Goal: Navigation & Orientation: Find specific page/section

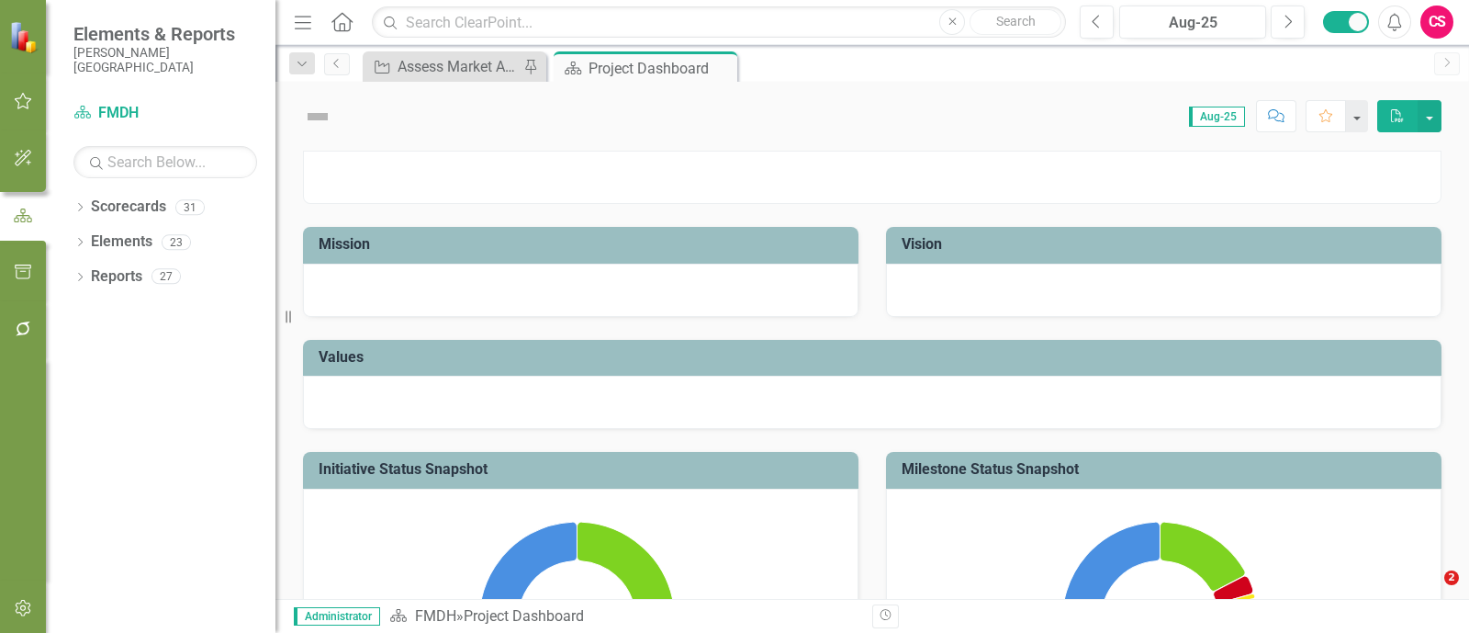
click at [22, 332] on icon "button" at bounding box center [23, 328] width 19 height 15
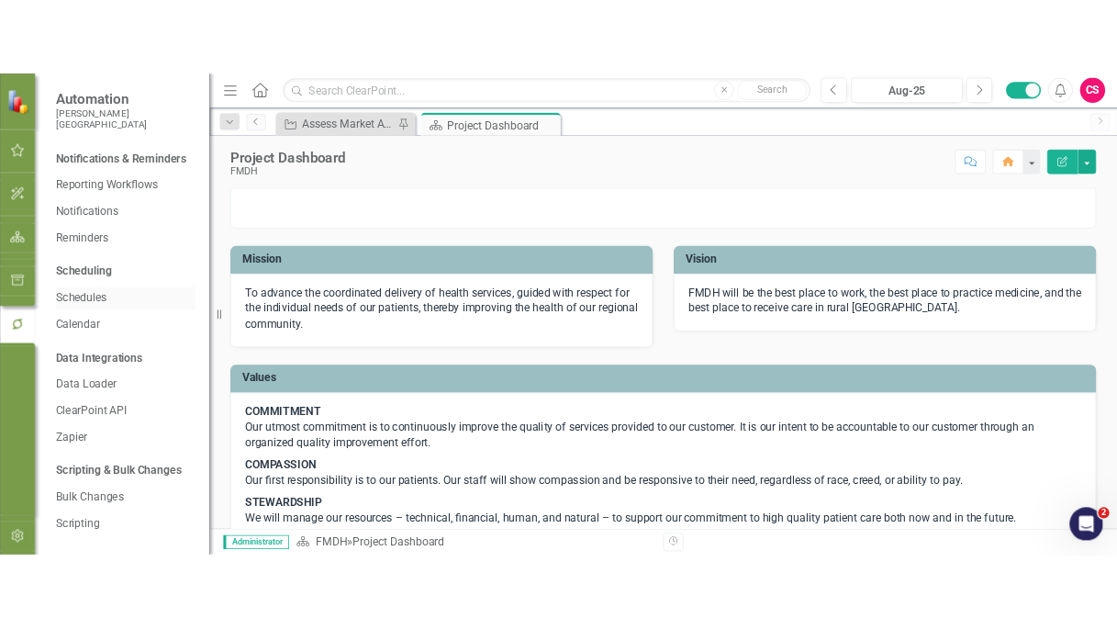
scroll to position [27, 0]
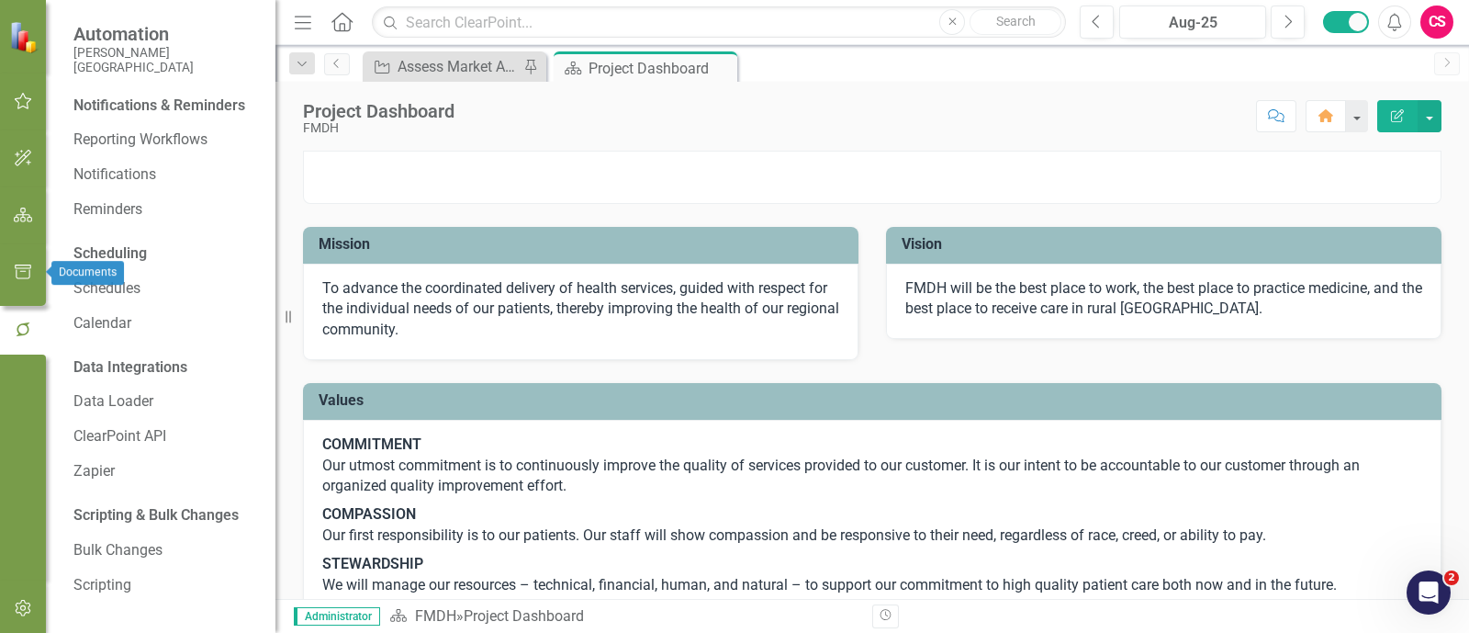
click at [9, 262] on button "button" at bounding box center [23, 272] width 41 height 39
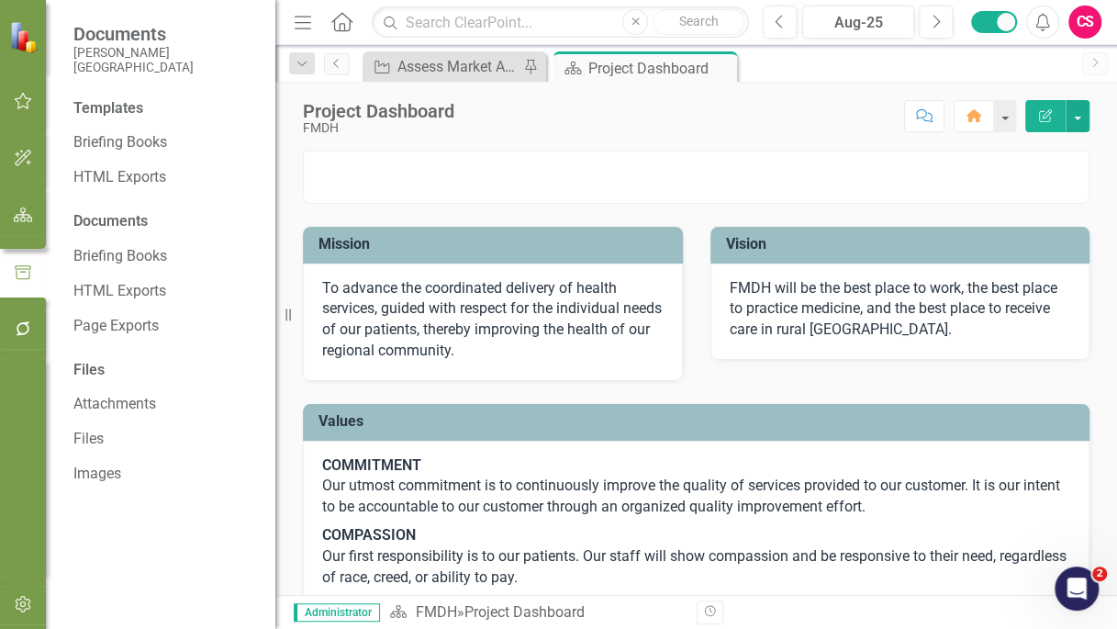
click at [692, 151] on img at bounding box center [696, 151] width 785 height 0
click at [27, 327] on icon "button" at bounding box center [23, 328] width 19 height 15
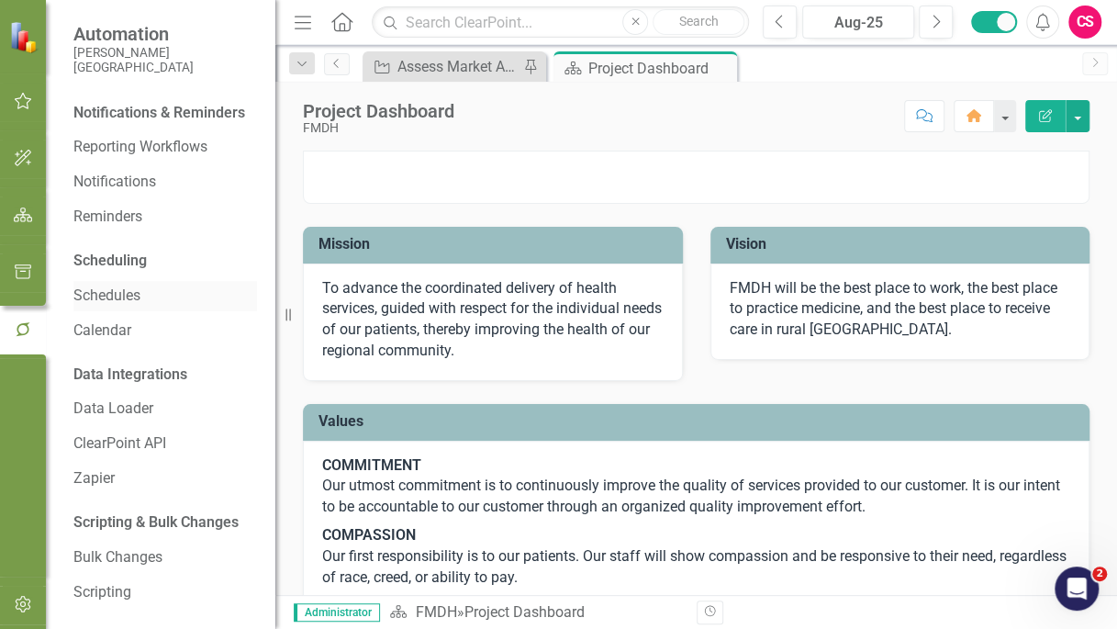
scroll to position [31, 0]
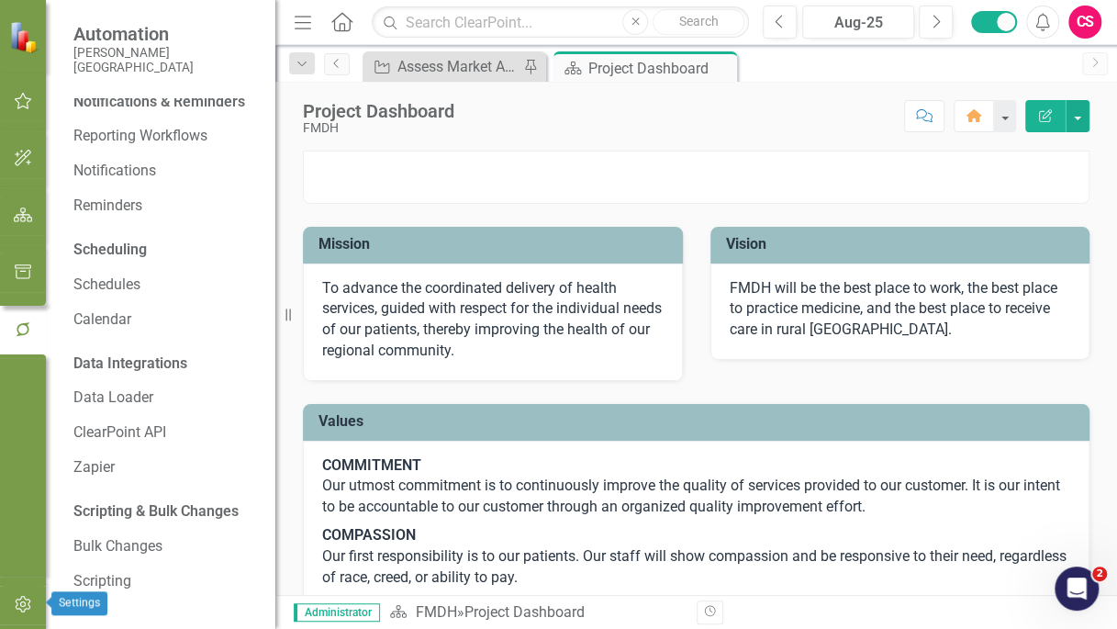
click at [26, 606] on icon "button" at bounding box center [23, 604] width 19 height 15
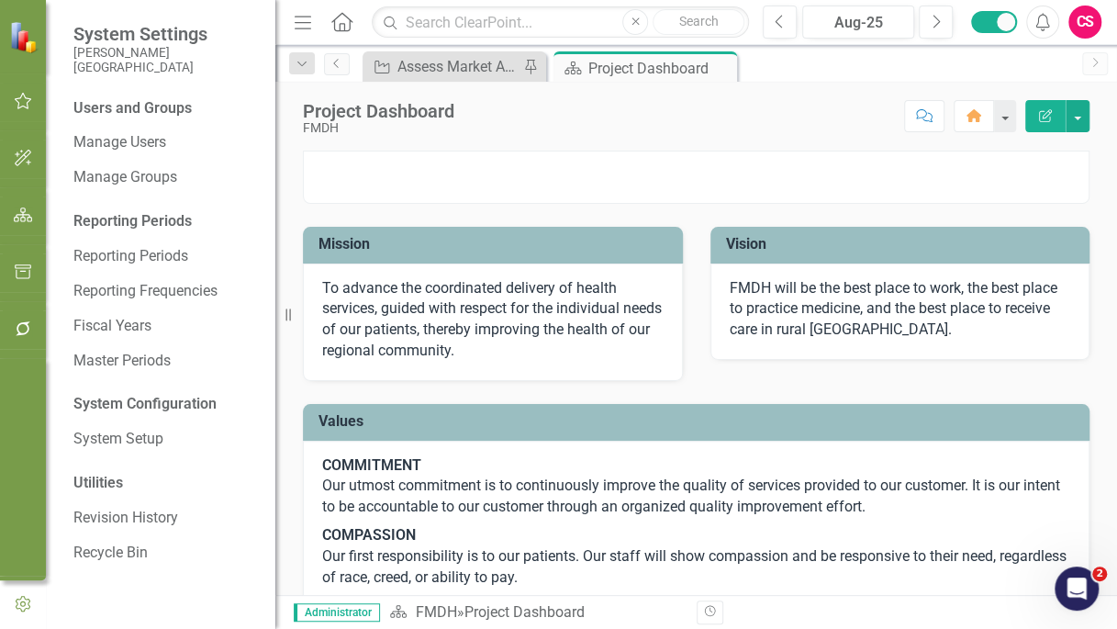
click at [710, 128] on div "Score: N/A Aug-25 Completed Comment Home Edit Report" at bounding box center [777, 115] width 626 height 31
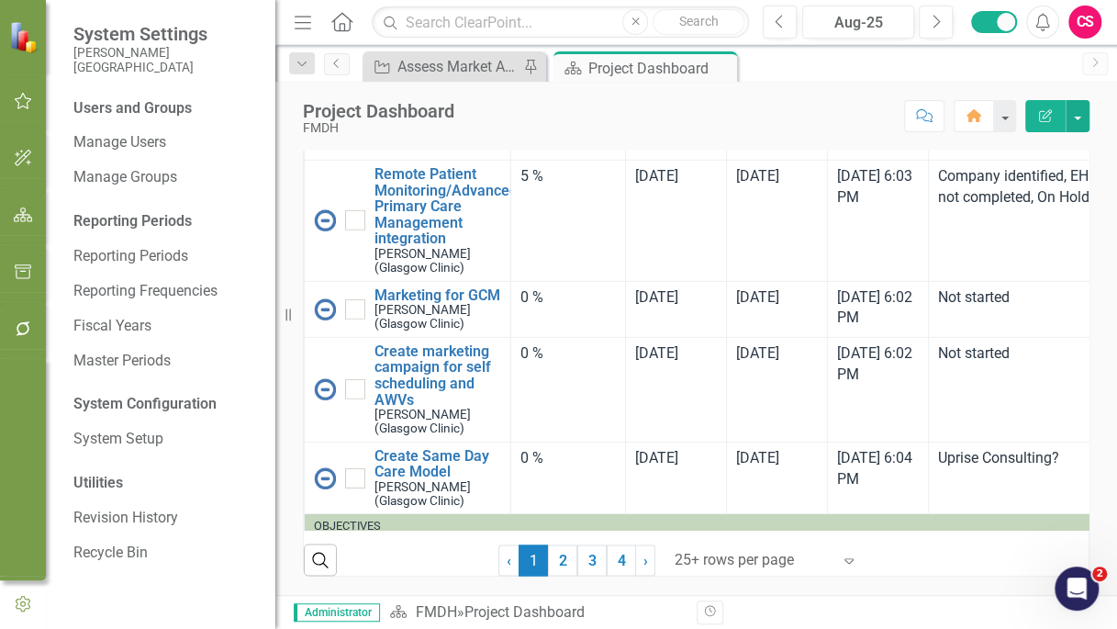
scroll to position [3515, 0]
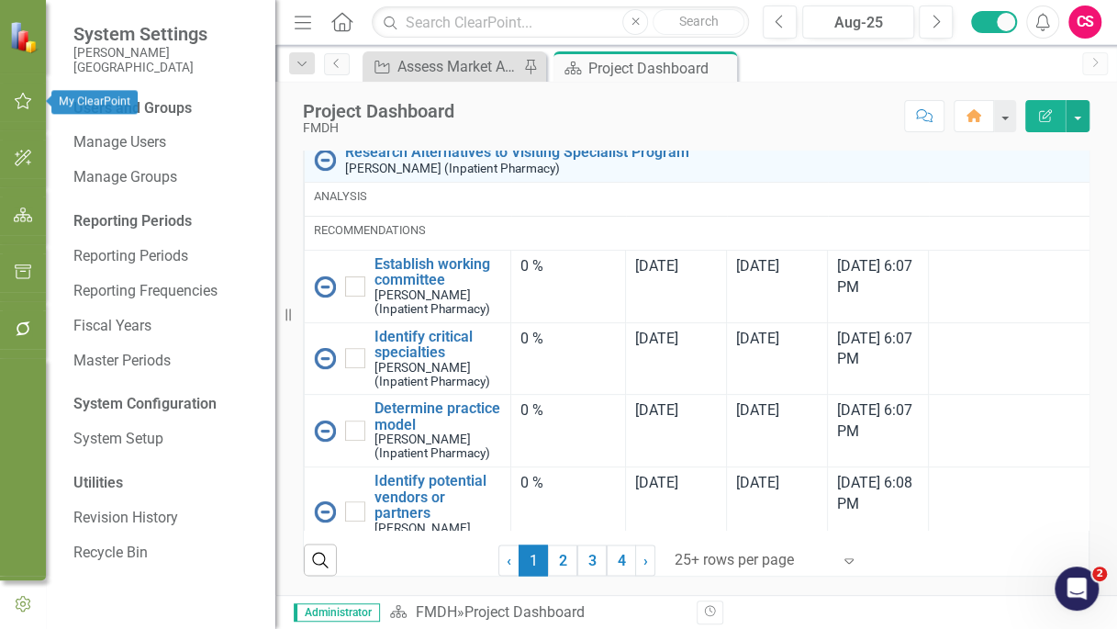
click at [14, 103] on icon "button" at bounding box center [23, 101] width 19 height 15
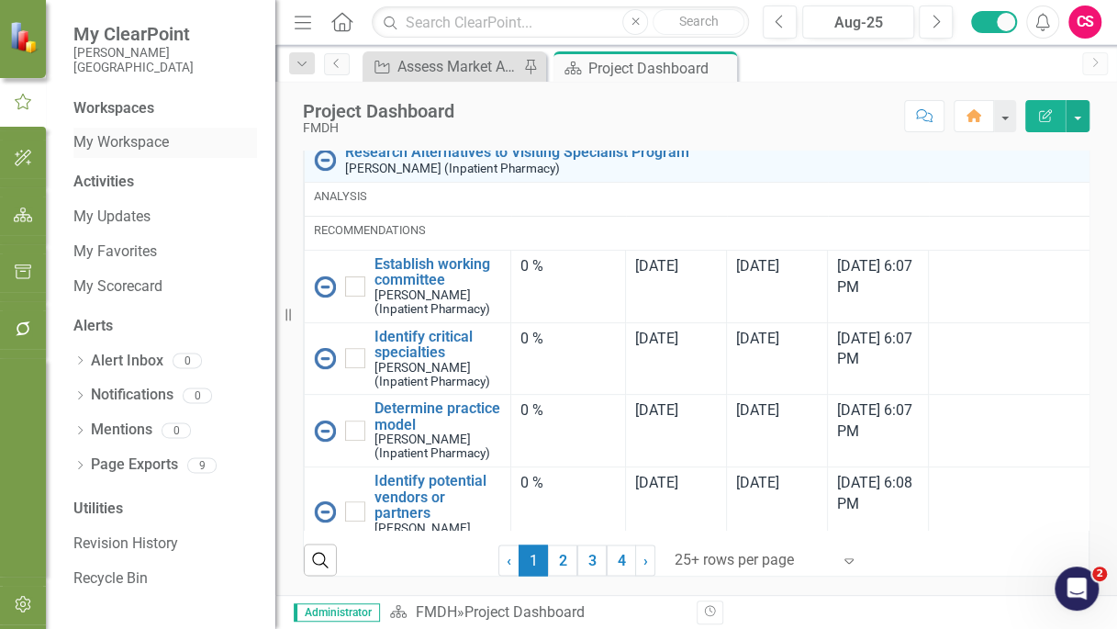
click at [118, 148] on link "My Workspace" at bounding box center [165, 142] width 184 height 21
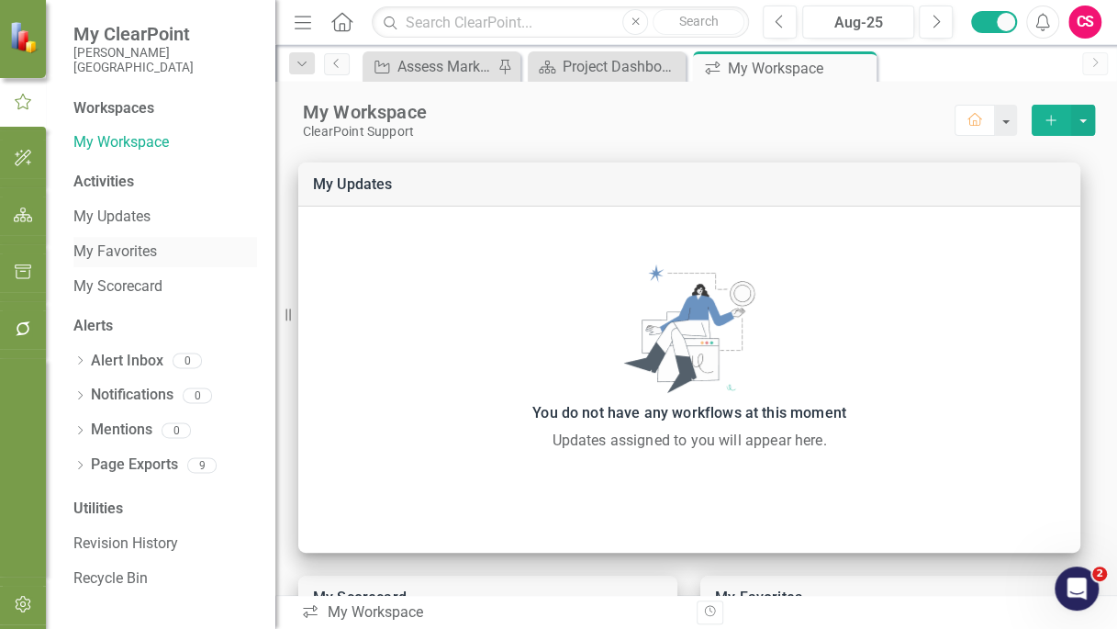
click at [115, 246] on link "My Favorites" at bounding box center [165, 251] width 184 height 21
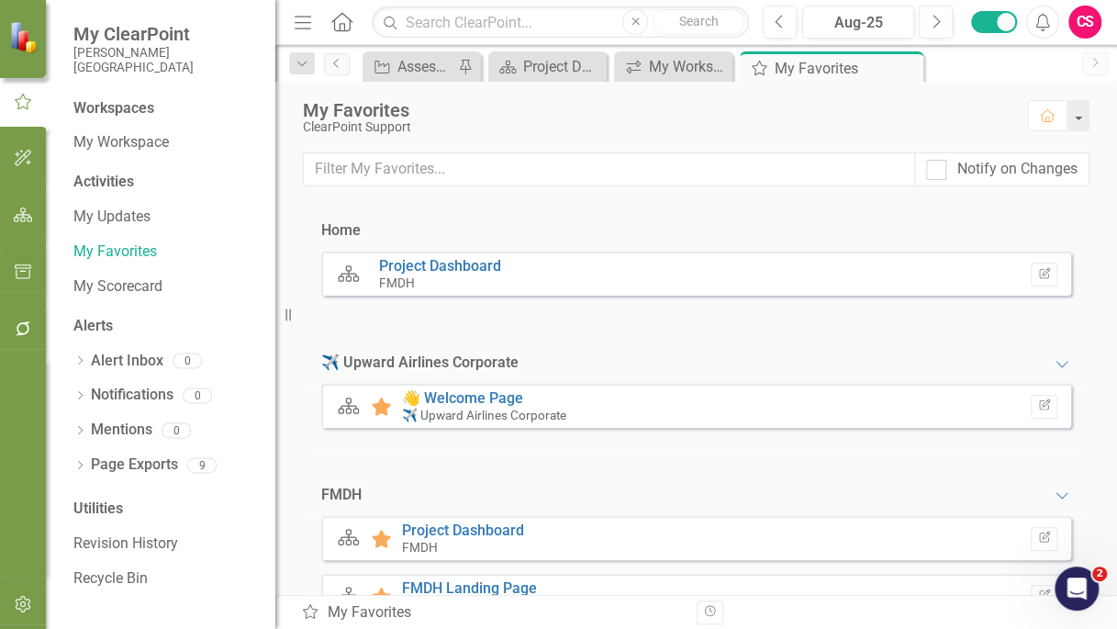
click at [31, 158] on icon "button" at bounding box center [23, 158] width 19 height 15
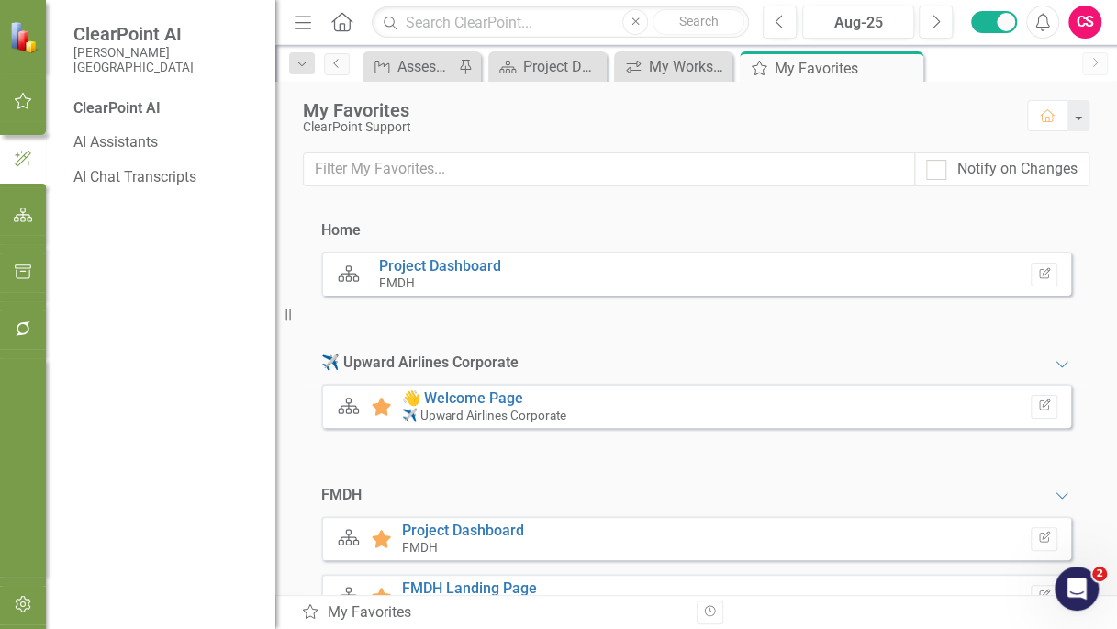
scroll to position [67, 0]
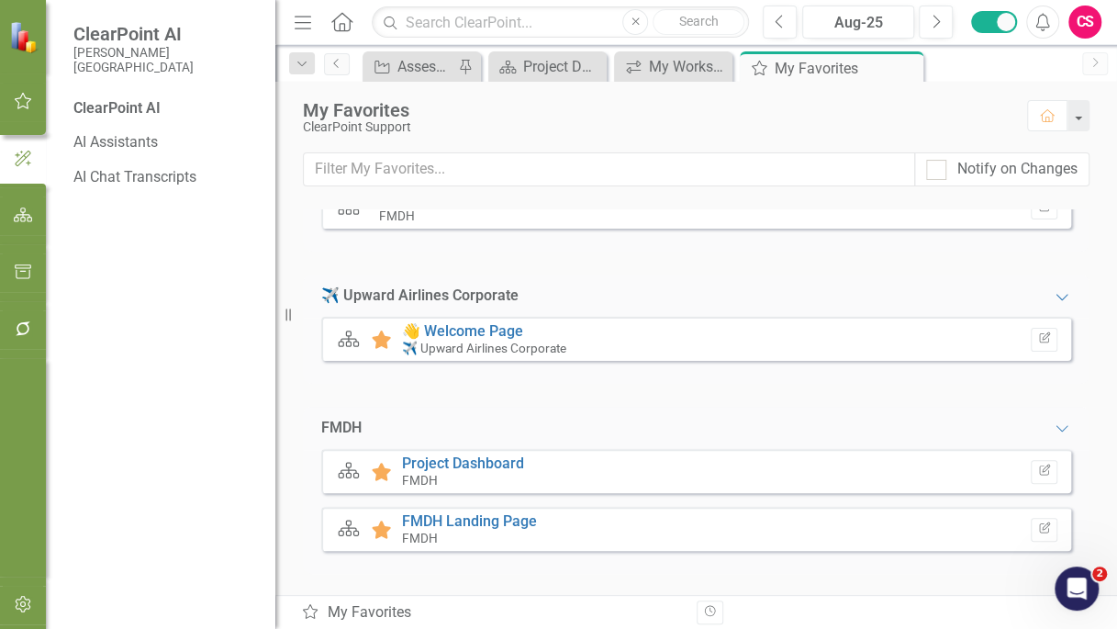
click at [622, 145] on div "My Favorites ClearPoint Support Home" at bounding box center [696, 117] width 842 height 71
click at [271, 362] on div "ClearPoint AI AI Assistants AI Chat Transcripts" at bounding box center [161, 363] width 230 height 531
